Goal: Book appointment/travel/reservation

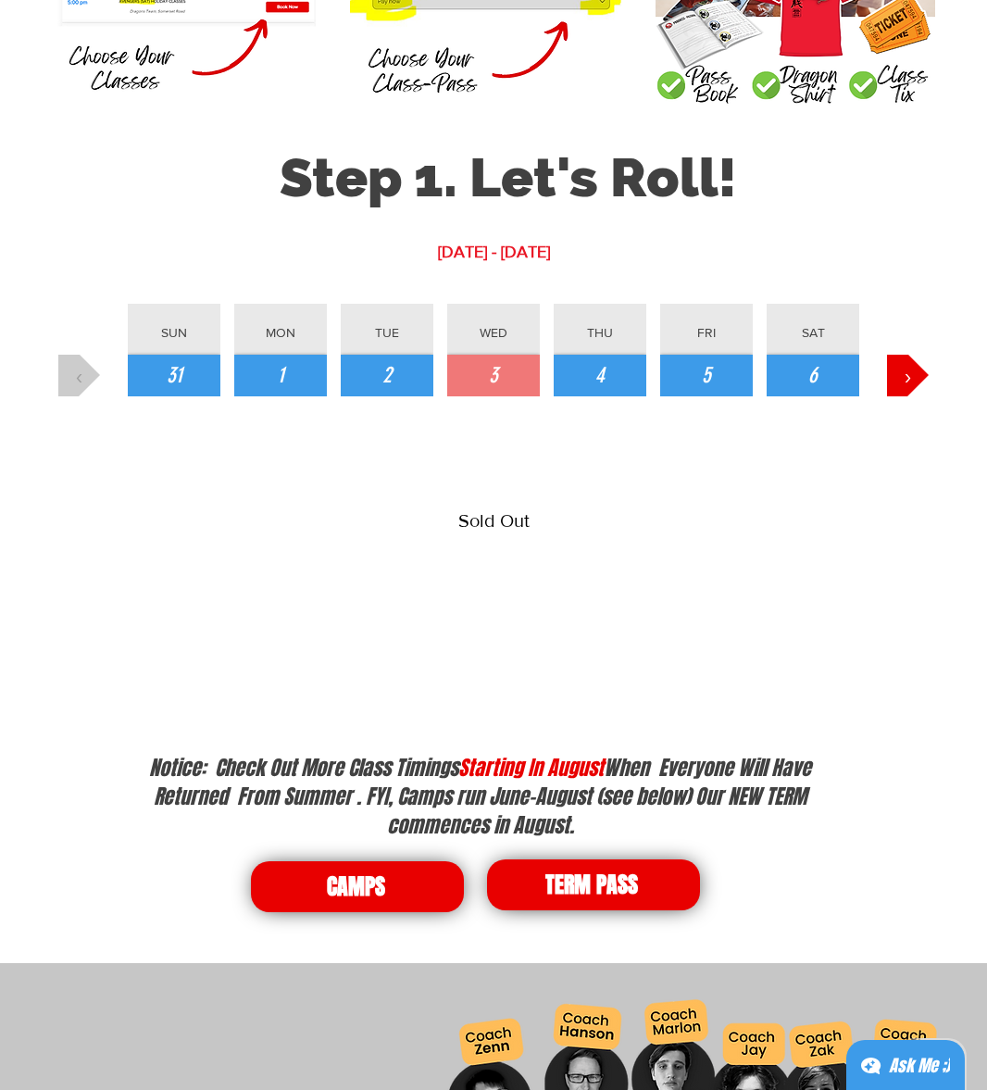
scroll to position [1945, 0]
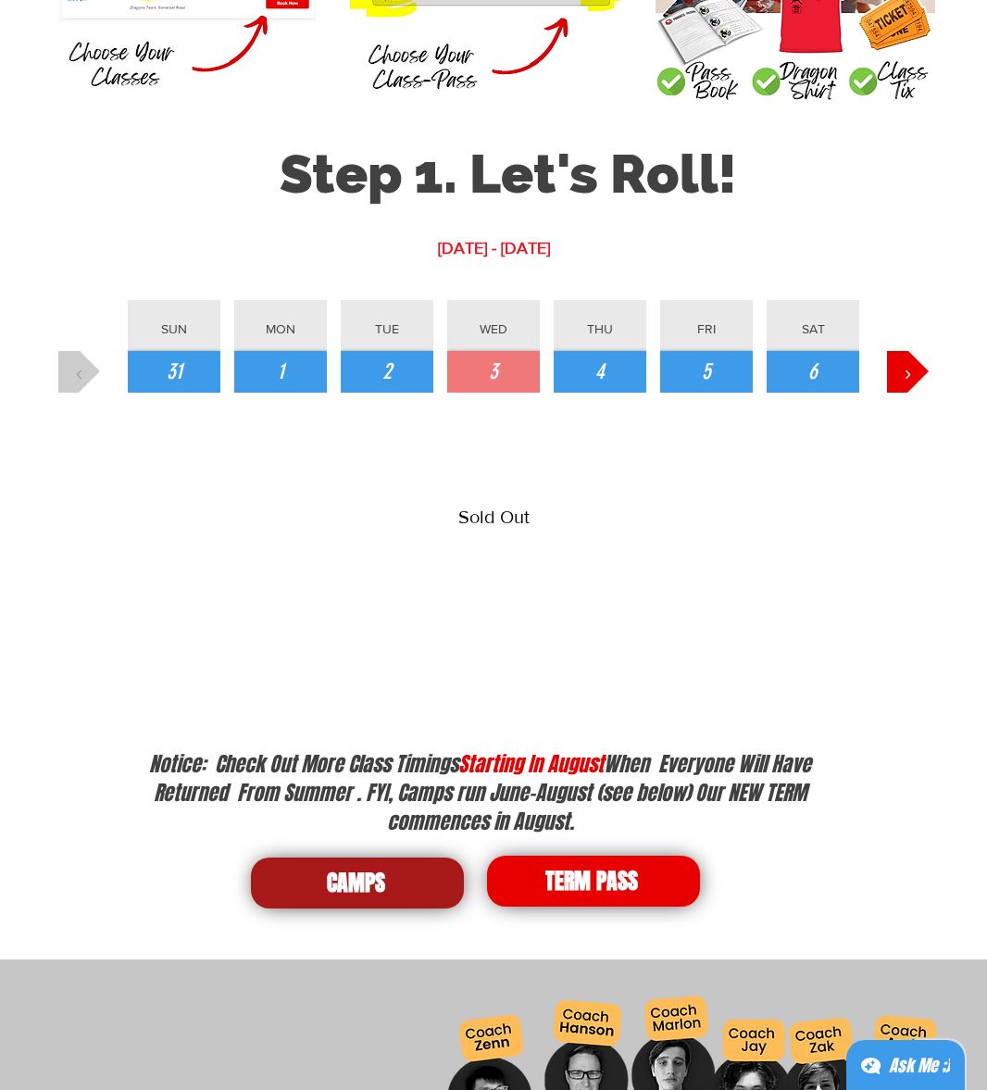
click at [351, 878] on span "CAMPS" at bounding box center [356, 883] width 58 height 31
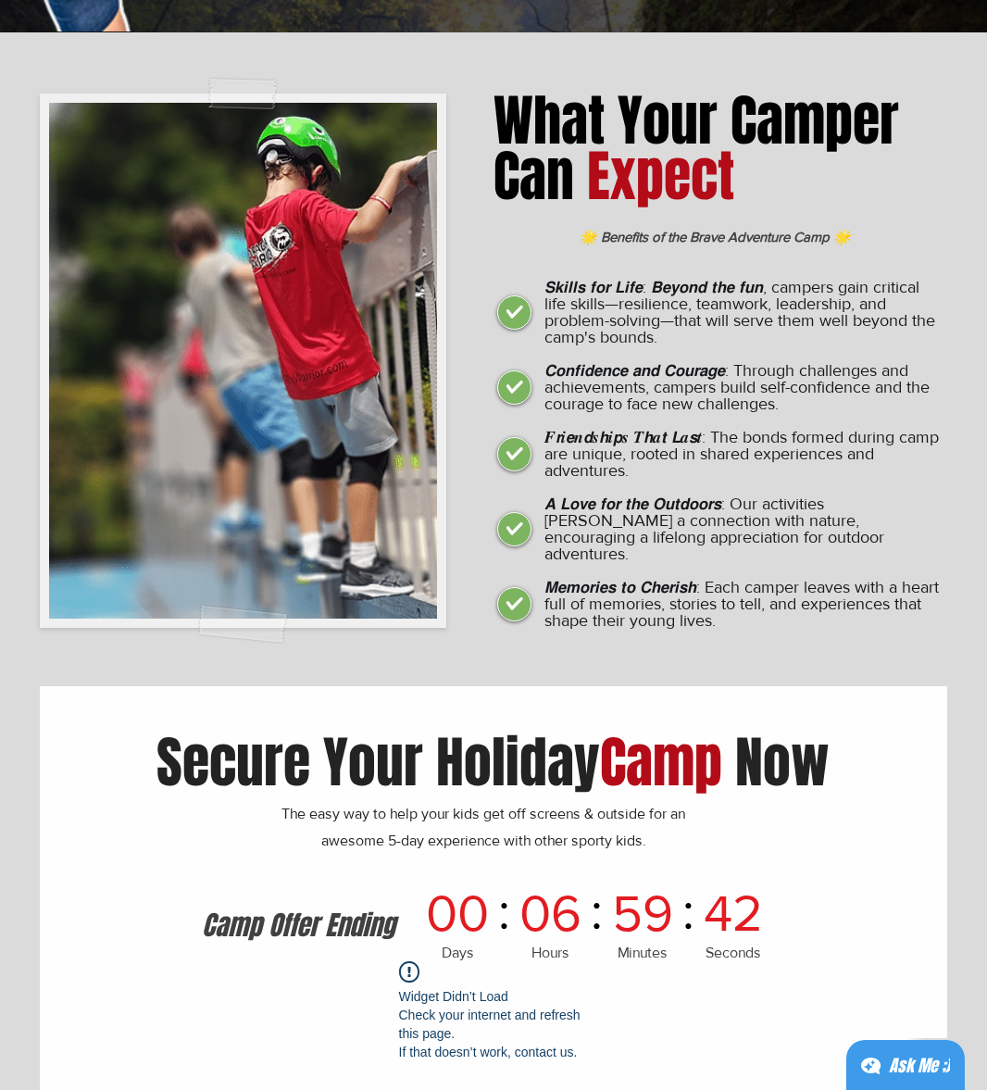
scroll to position [6078, 0]
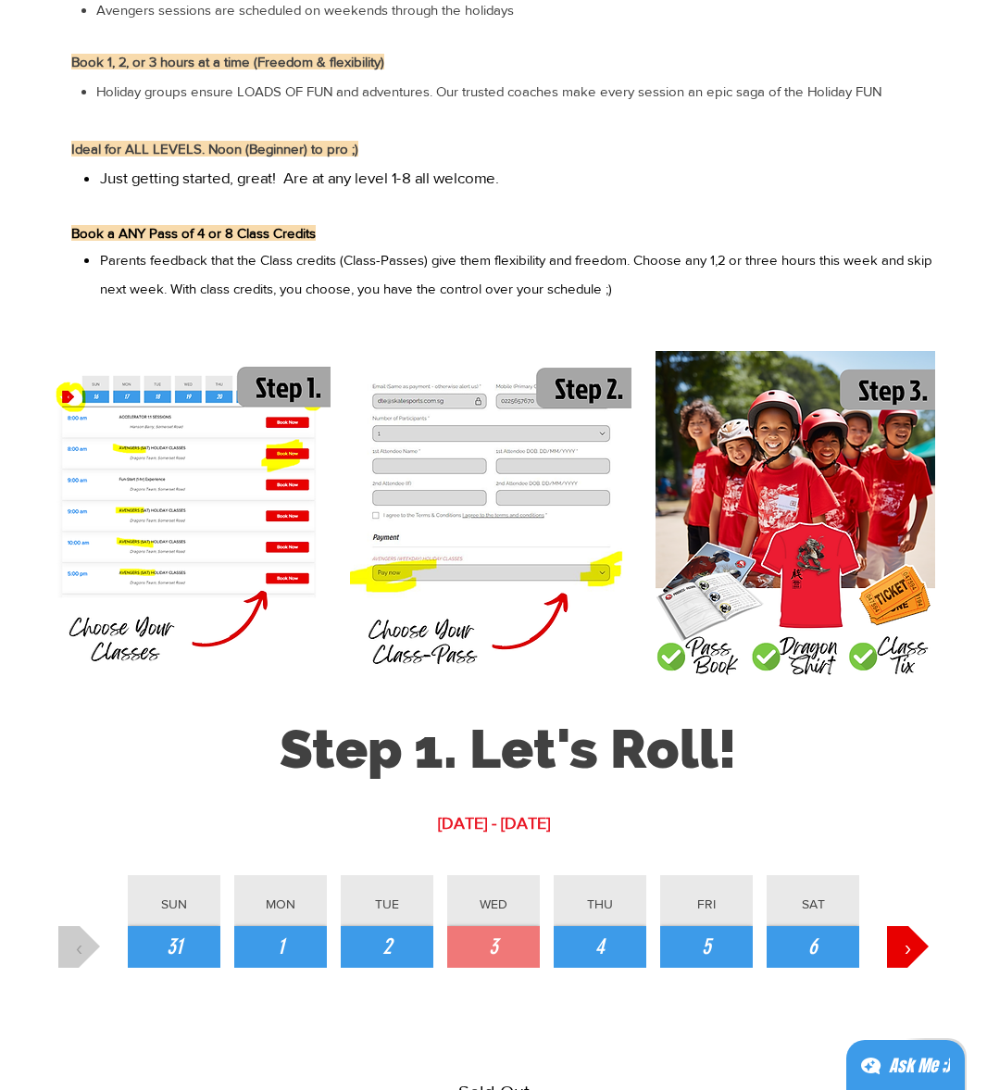
scroll to position [1382, 0]
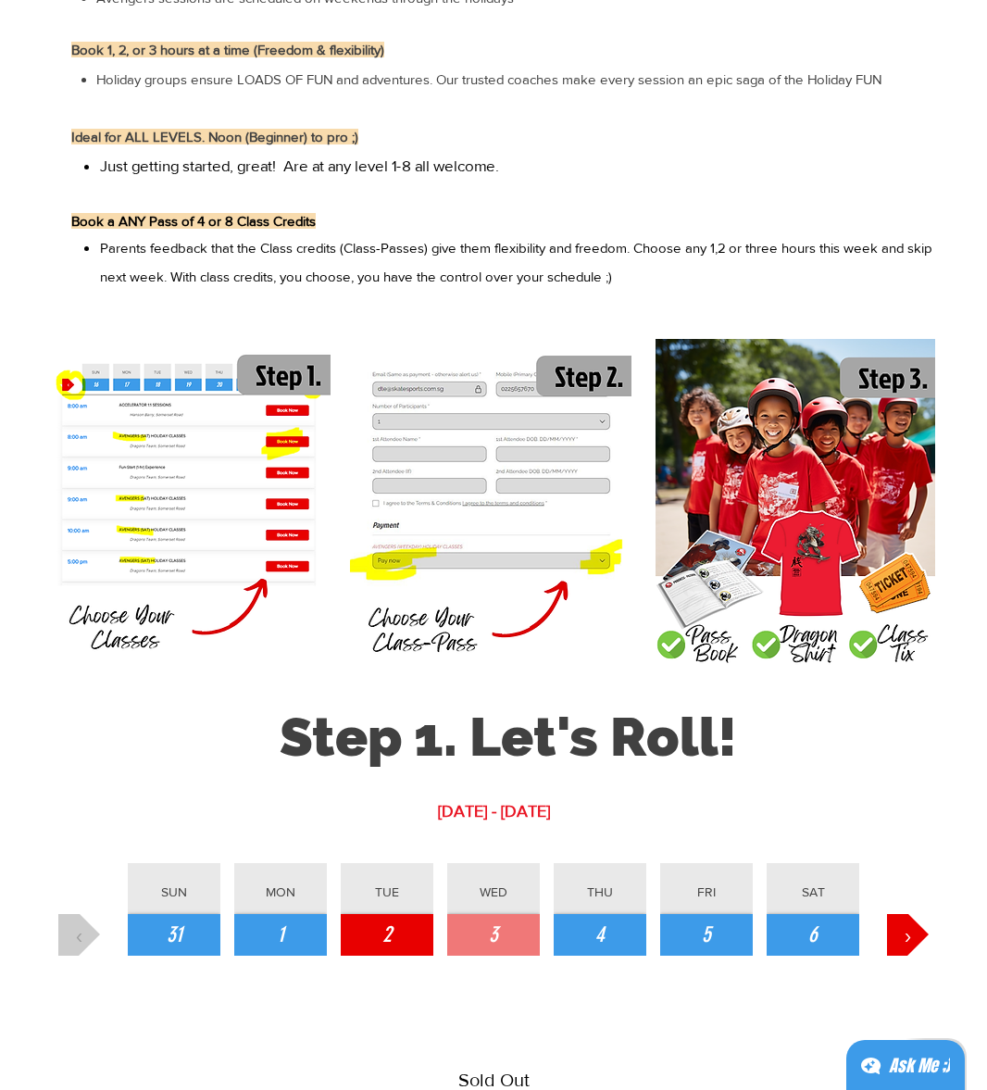
click at [389, 931] on span "2" at bounding box center [386, 935] width 9 height 31
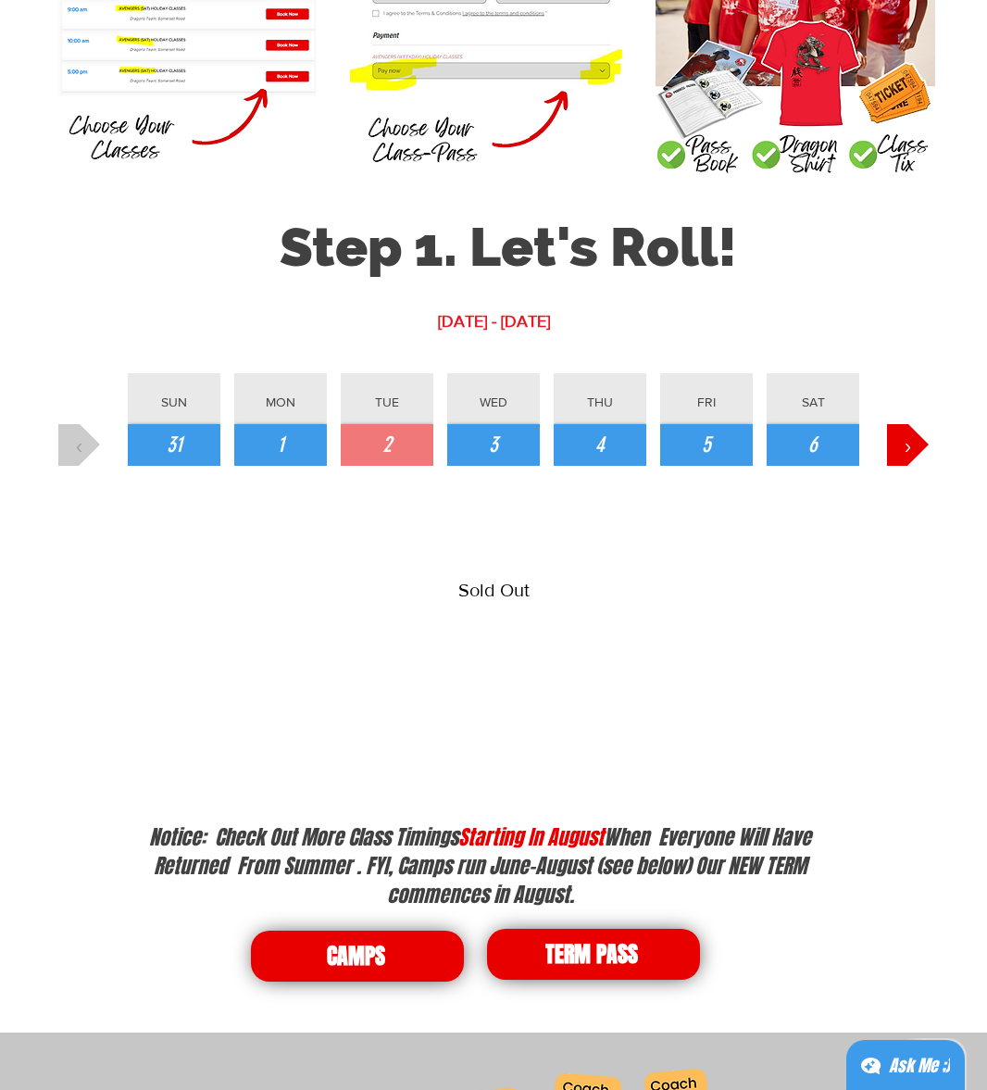
scroll to position [1872, 0]
click at [605, 424] on button "4" at bounding box center [600, 445] width 93 height 42
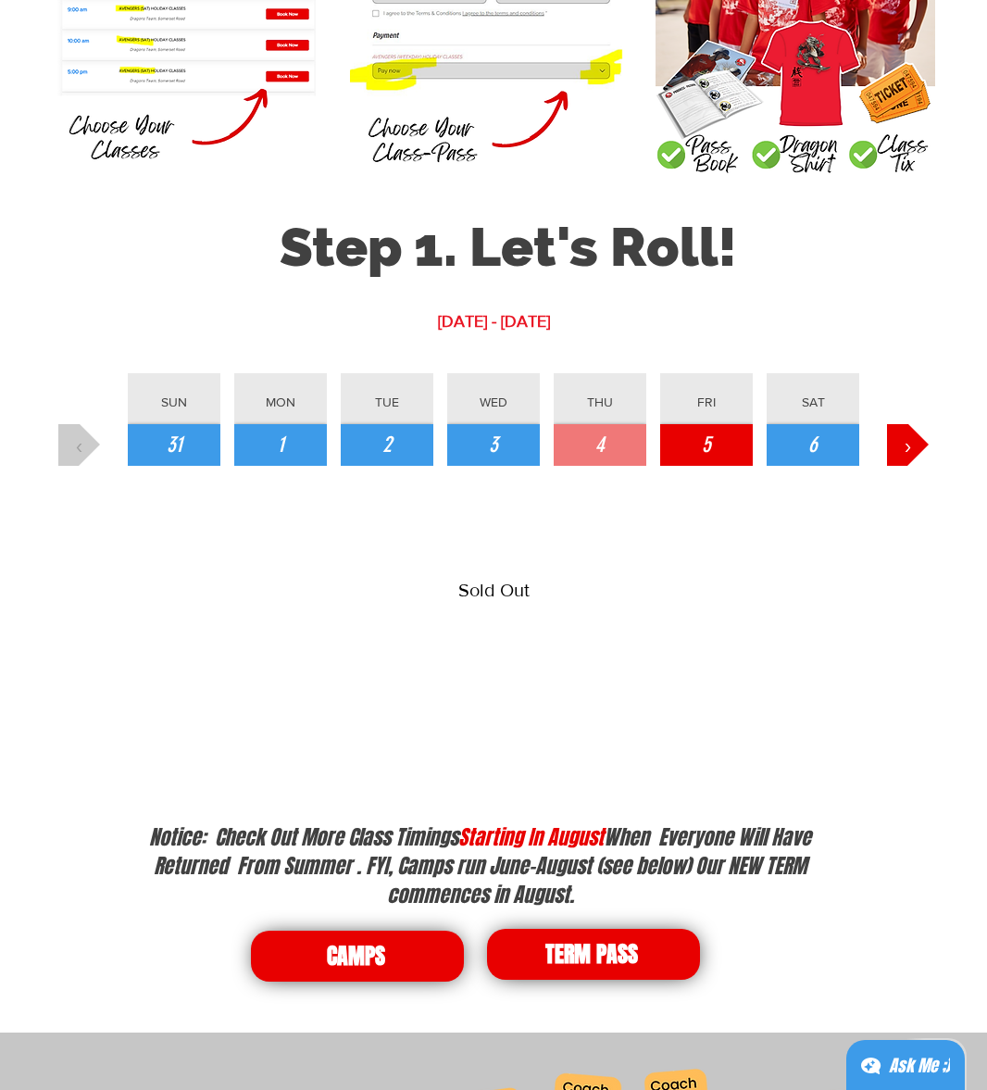
click at [699, 453] on button "5" at bounding box center [706, 445] width 93 height 42
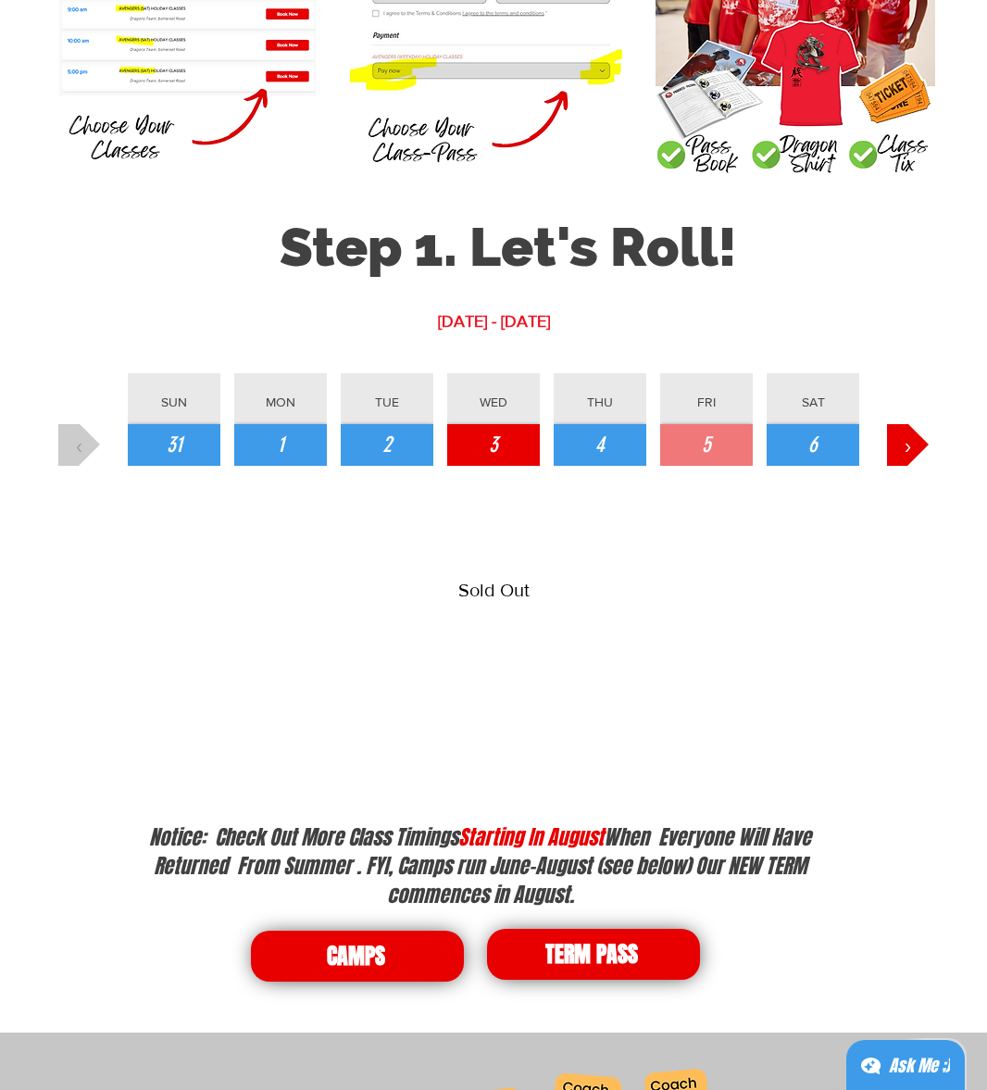
click at [480, 437] on button "3" at bounding box center [493, 445] width 93 height 42
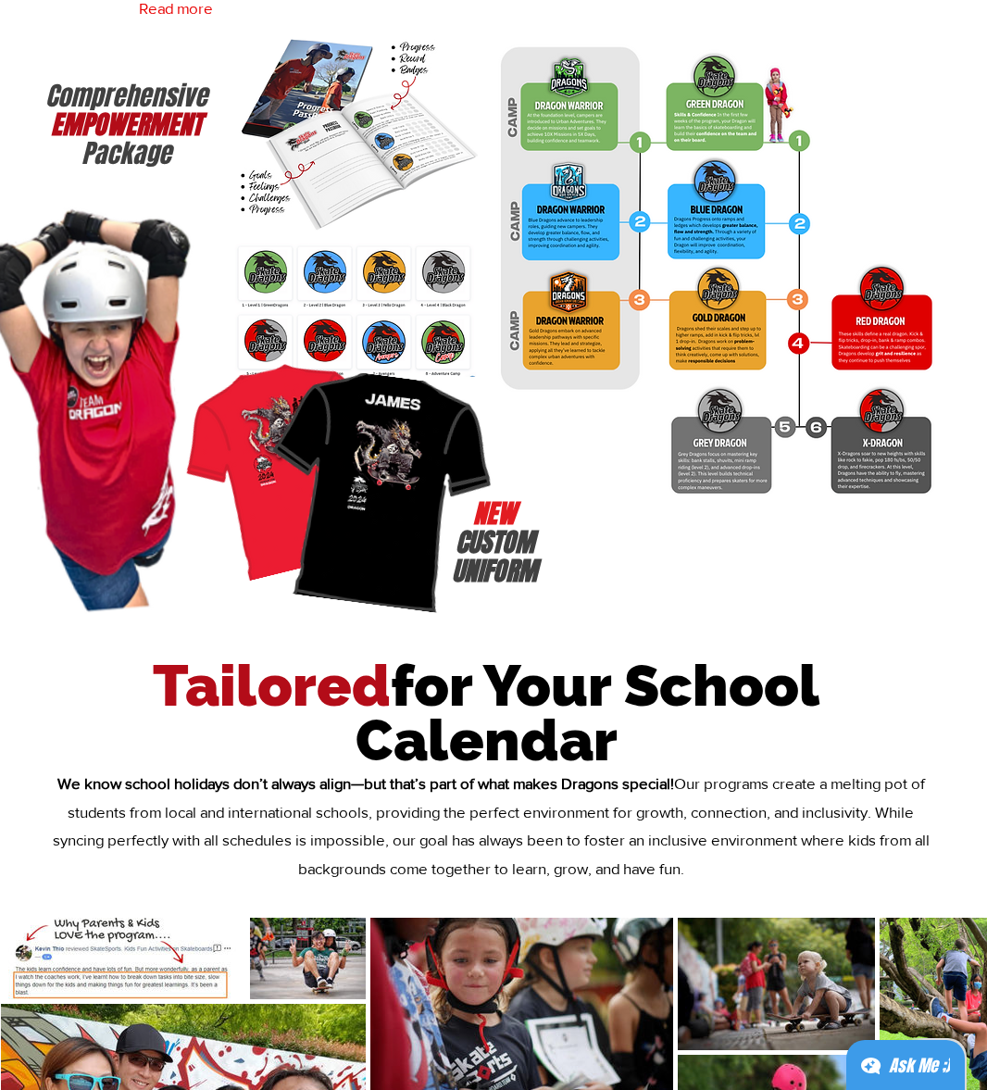
scroll to position [2709, 0]
